Goal: Check status

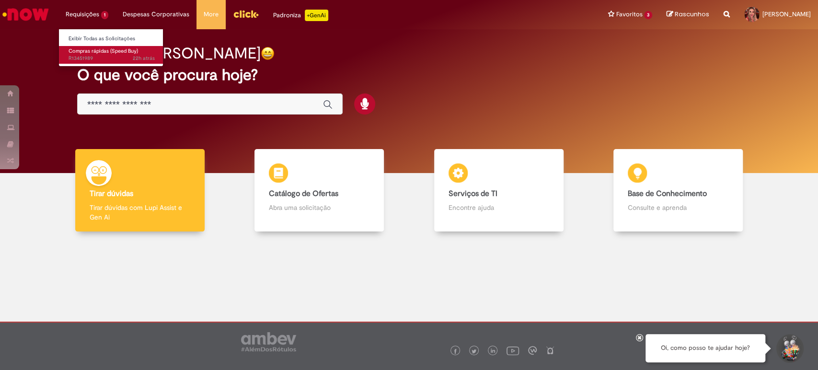
click at [80, 55] on span "22h atrás 22 horas atrás R13451989" at bounding box center [112, 59] width 86 height 8
